Goal: Submit feedback/report problem

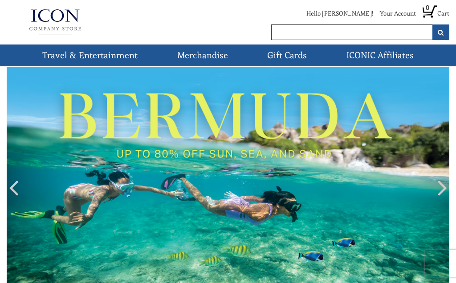
click at [0, 0] on link "Cruises" at bounding box center [0, 0] width 0 height 0
click at [0, 0] on li "All Brands" at bounding box center [0, 0] width 0 height 0
click at [0, 0] on link "All Brands" at bounding box center [0, 0] width 0 height 0
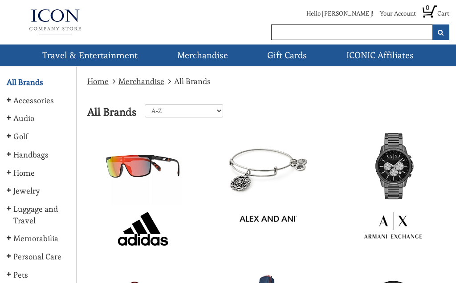
click at [381, 54] on link "ICONIC Affiliates" at bounding box center [380, 56] width 74 height 22
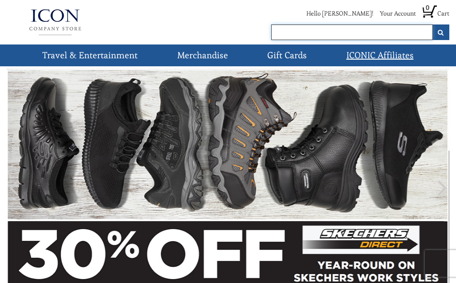
click at [284, 28] on input "text" at bounding box center [352, 32] width 162 height 16
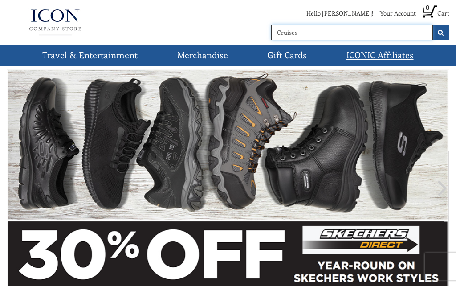
type input "Cruises"
click at [440, 32] on button "submit" at bounding box center [440, 32] width 17 height 16
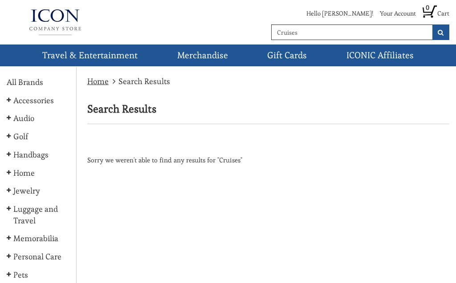
click at [0, 0] on link "Cruises" at bounding box center [0, 0] width 0 height 0
click at [61, 22] on img at bounding box center [55, 22] width 97 height 36
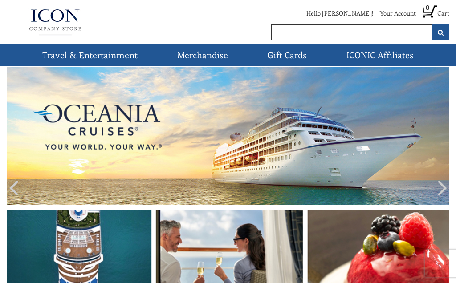
click at [89, 243] on img at bounding box center [228, 189] width 442 height 245
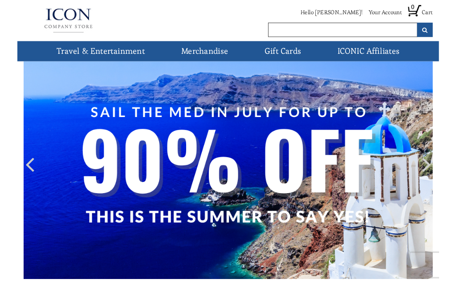
scroll to position [22, 0]
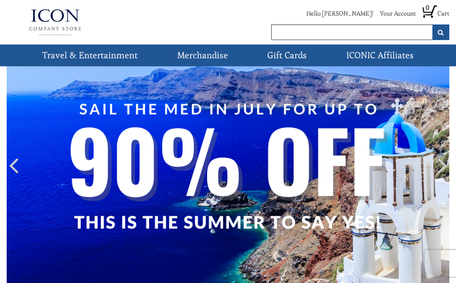
click at [0, 0] on link "Cruises" at bounding box center [0, 0] width 0 height 0
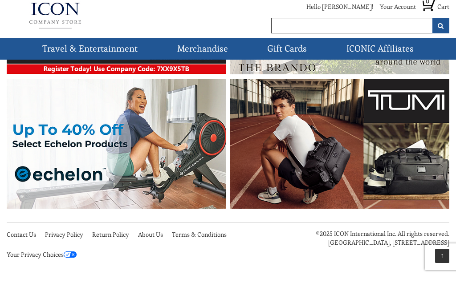
scroll to position [538, 0]
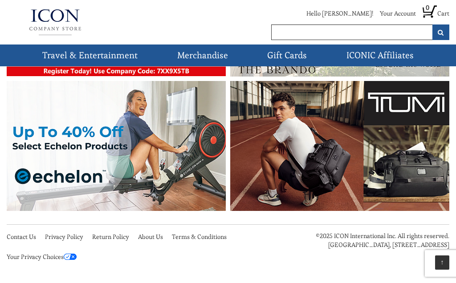
click at [75, 256] on img at bounding box center [70, 257] width 13 height 6
click at [70, 257] on img at bounding box center [70, 257] width 13 height 6
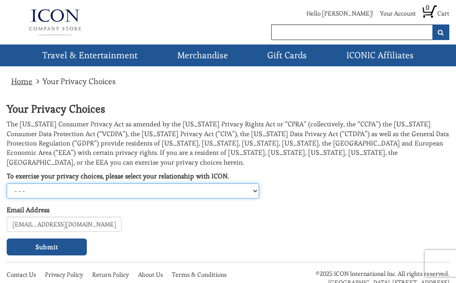
click at [257, 190] on select "- - - [US_STATE] Consumer [US_STATE] Consumer [GEOGRAPHIC_DATA]/EEA Data Subjec…" at bounding box center [133, 190] width 252 height 15
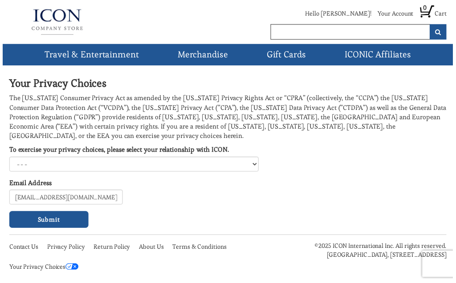
scroll to position [27, 0]
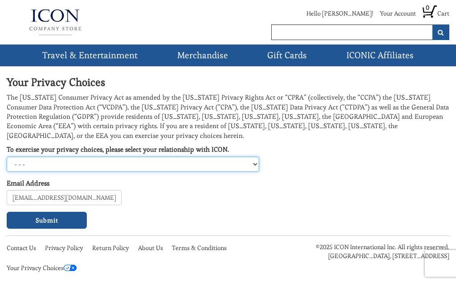
click at [253, 164] on select "- - - [US_STATE] Consumer [US_STATE] Consumer [GEOGRAPHIC_DATA]/EEA Data Subjec…" at bounding box center [133, 164] width 252 height 15
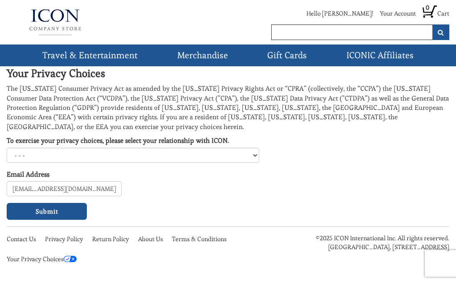
click at [77, 256] on img at bounding box center [70, 259] width 13 height 6
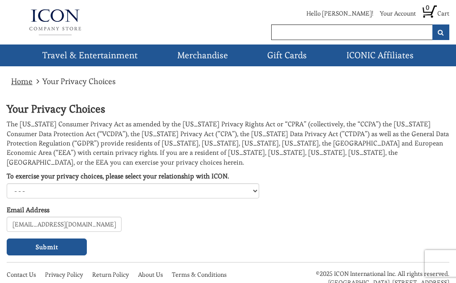
click at [58, 247] on input "Submit" at bounding box center [47, 247] width 80 height 17
